Goal: Check status

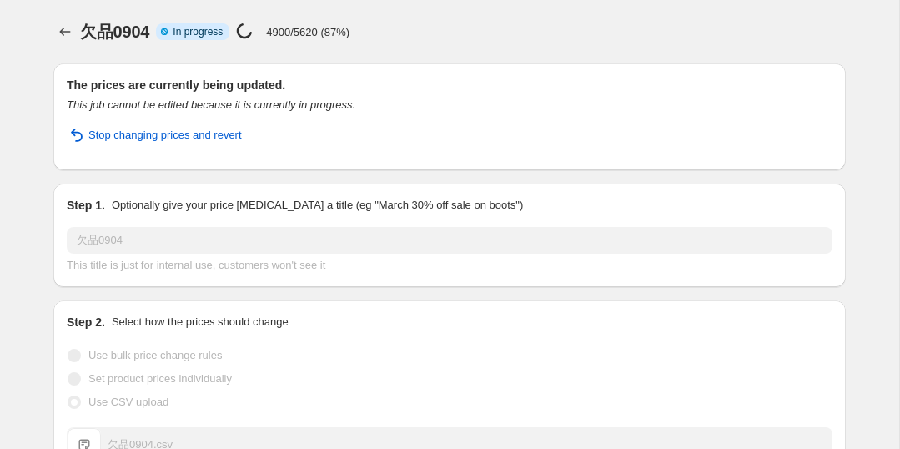
click at [277, 48] on div "欠品0904. This page is ready 欠品0904 Info Partially complete In progress Price cha…" at bounding box center [449, 31] width 792 height 63
click at [60, 121] on div "The prices are currently being updated. This job cannot be edited because it is…" at bounding box center [449, 116] width 792 height 107
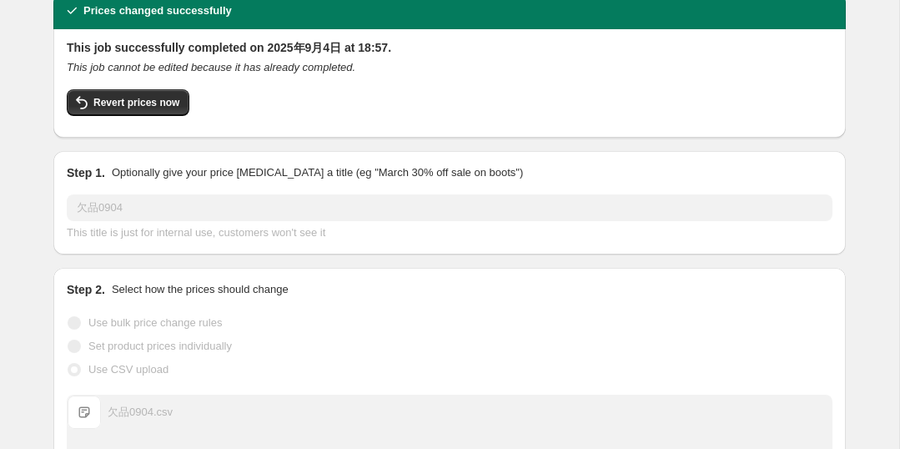
scroll to position [40, 0]
